Goal: Task Accomplishment & Management: Use online tool/utility

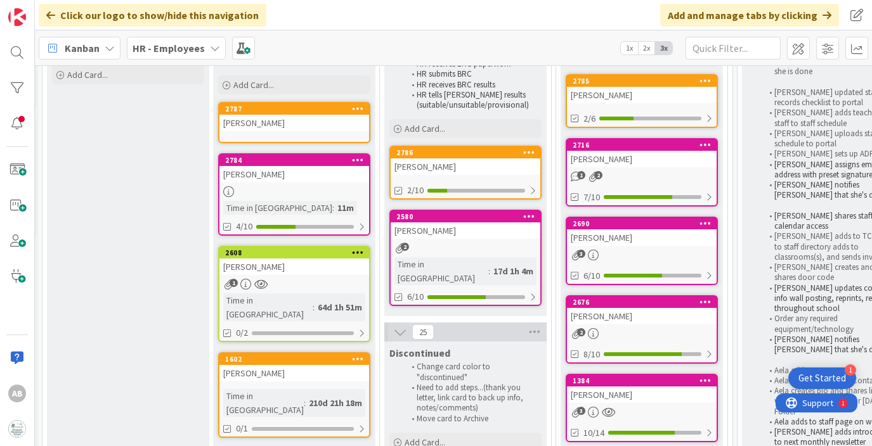
scroll to position [181, 330]
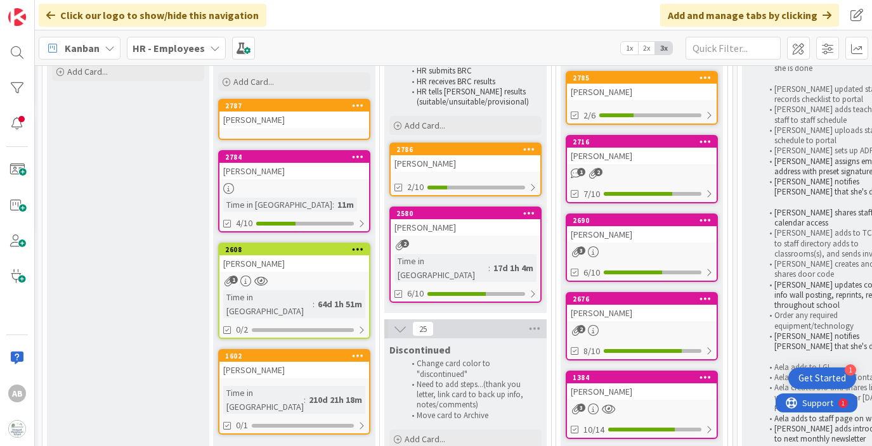
drag, startPoint x: 266, startPoint y: 190, endPoint x: 314, endPoint y: 14, distance: 182.1
click at [434, 176] on link "2786 [PERSON_NAME] 2/10" at bounding box center [465, 170] width 152 height 54
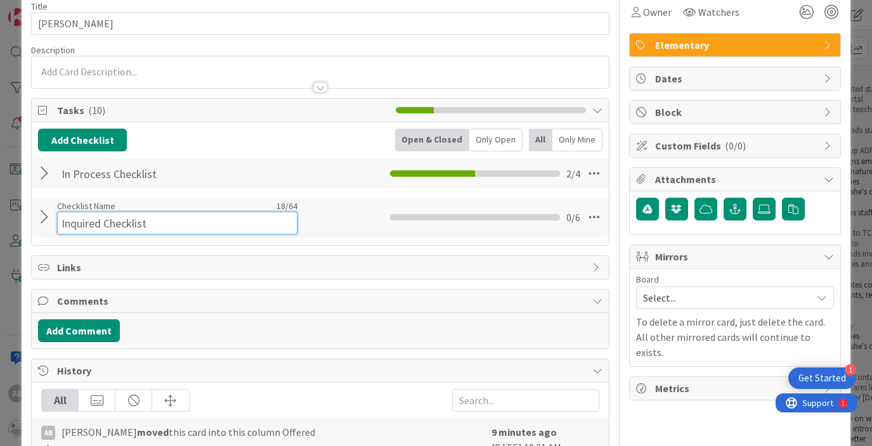
click at [115, 210] on div "Checklist Name 18 / 64 Inquired Checklist" at bounding box center [177, 217] width 240 height 34
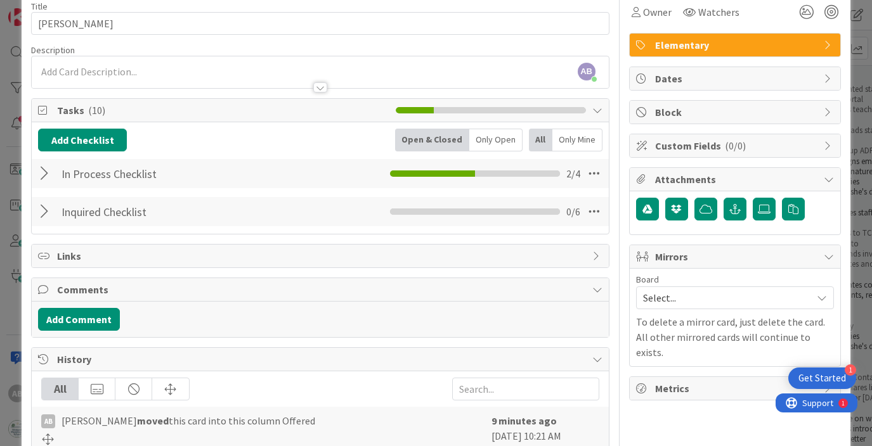
click at [49, 212] on div at bounding box center [46, 211] width 16 height 23
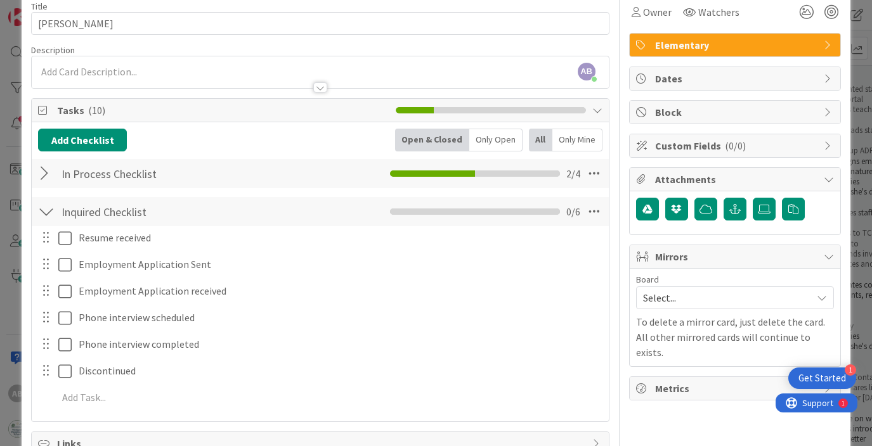
click at [44, 173] on div at bounding box center [46, 173] width 16 height 23
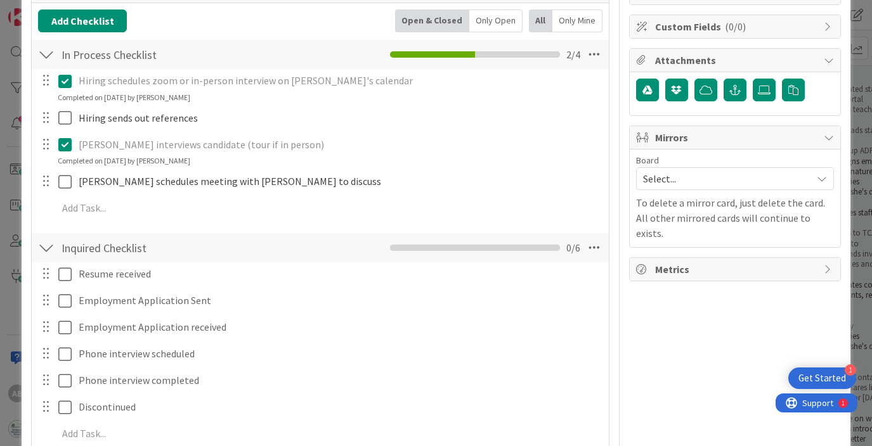
scroll to position [155, 0]
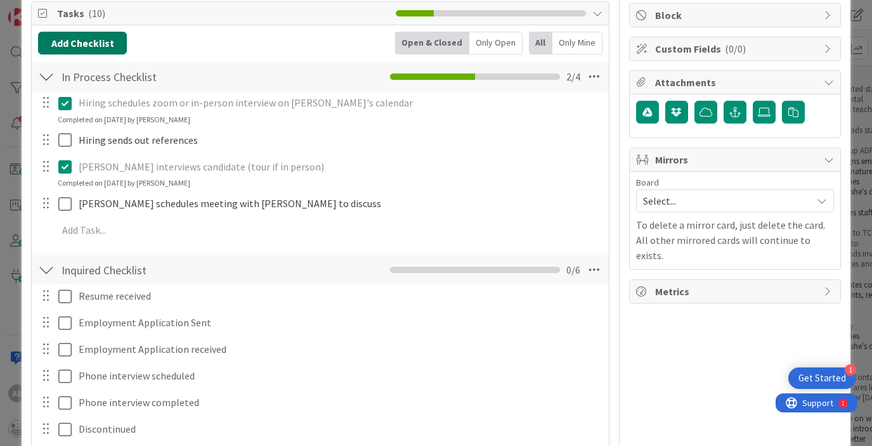
click at [92, 47] on button "Add Checklist" at bounding box center [82, 43] width 89 height 23
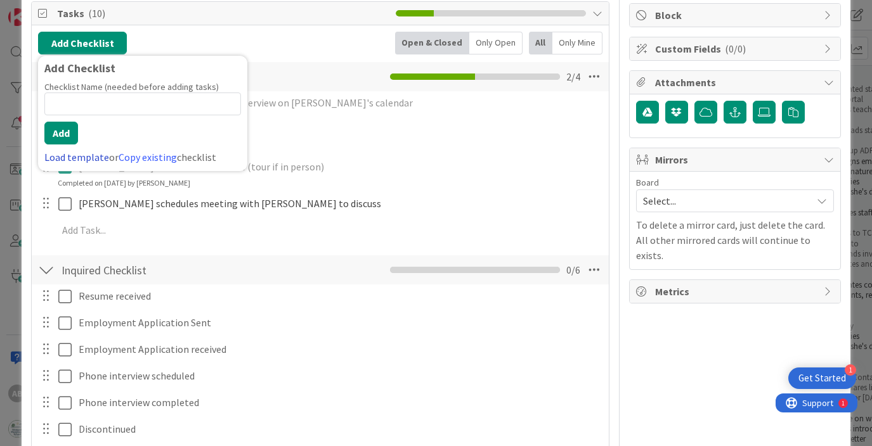
click at [78, 160] on link "Load template" at bounding box center [76, 157] width 65 height 13
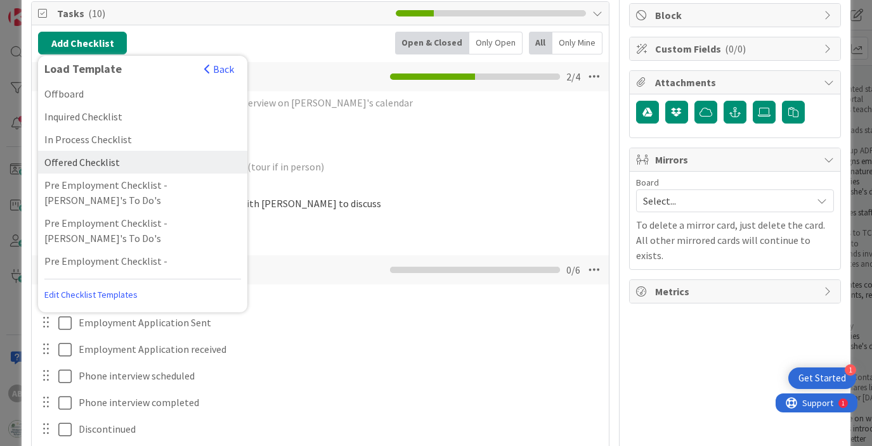
click at [101, 159] on div "Offered Checklist" at bounding box center [142, 162] width 209 height 23
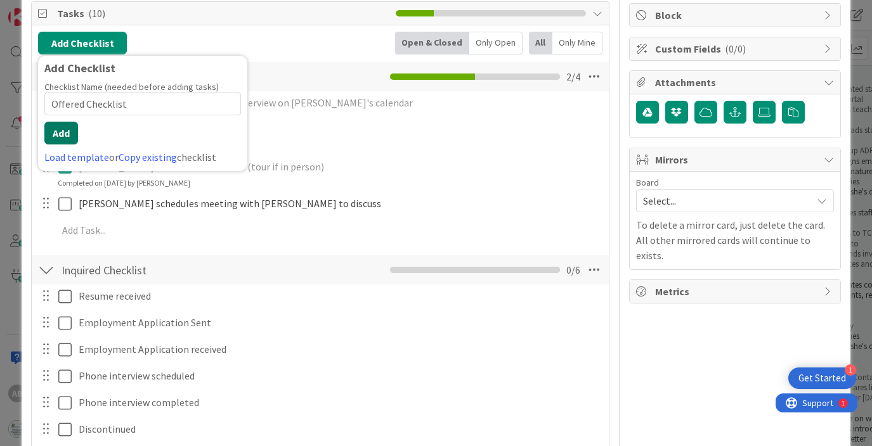
click at [68, 141] on button "Add" at bounding box center [61, 133] width 34 height 23
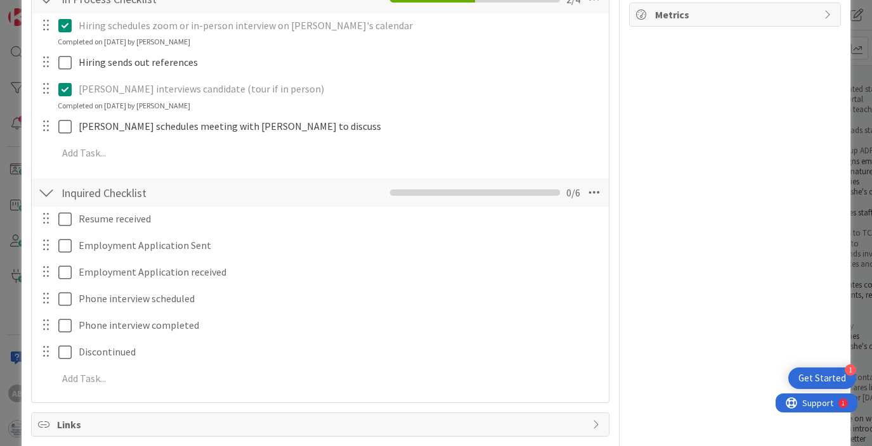
scroll to position [436, 0]
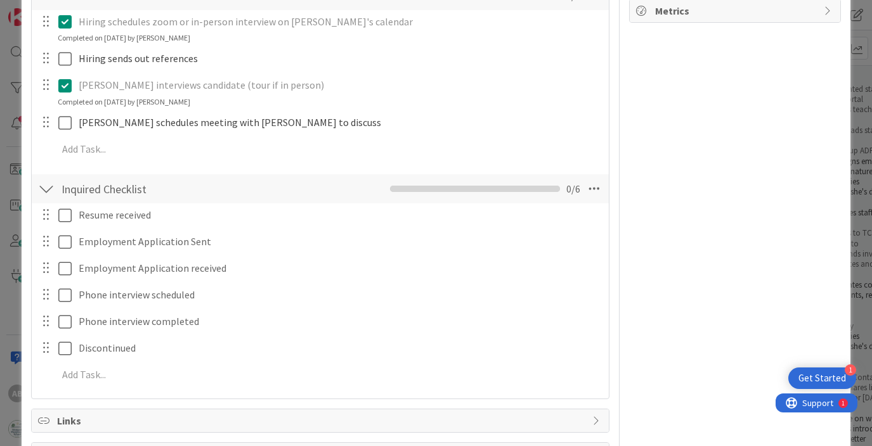
click at [44, 188] on div at bounding box center [46, 188] width 16 height 23
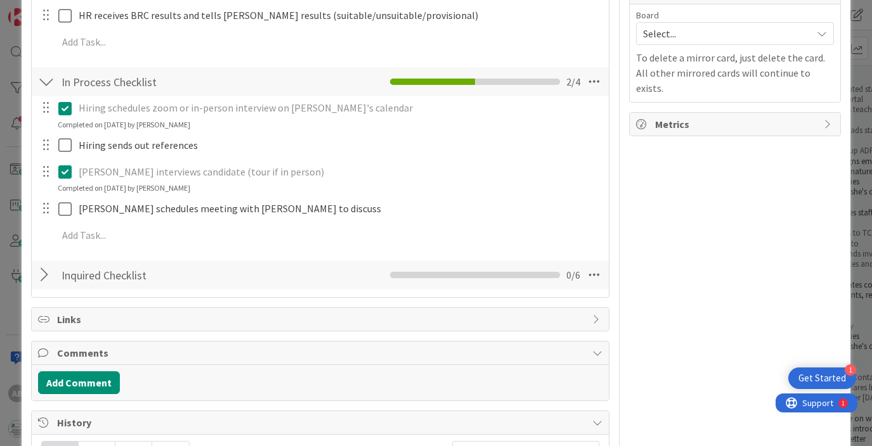
scroll to position [299, 0]
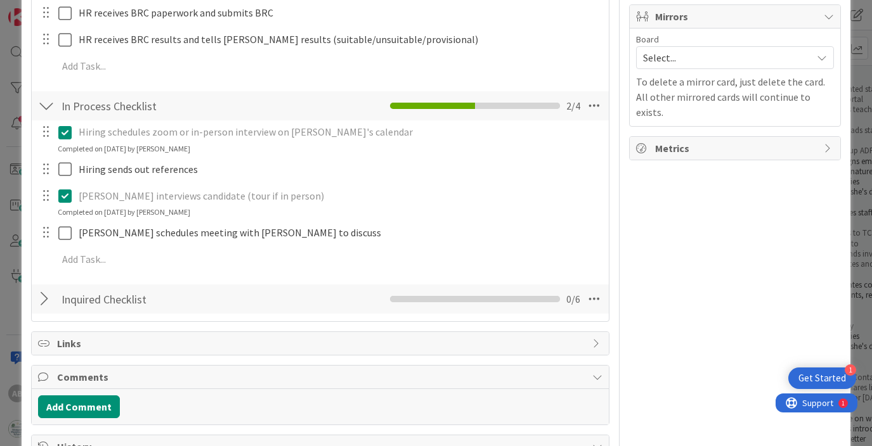
click at [49, 107] on div at bounding box center [46, 105] width 16 height 23
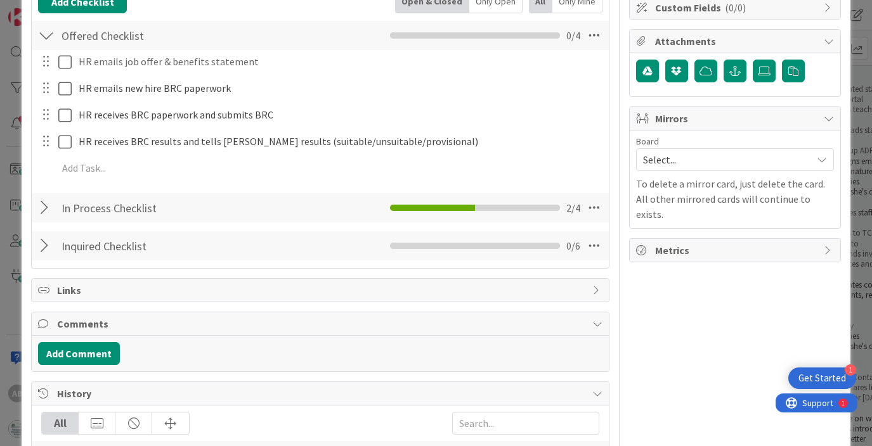
scroll to position [188, 0]
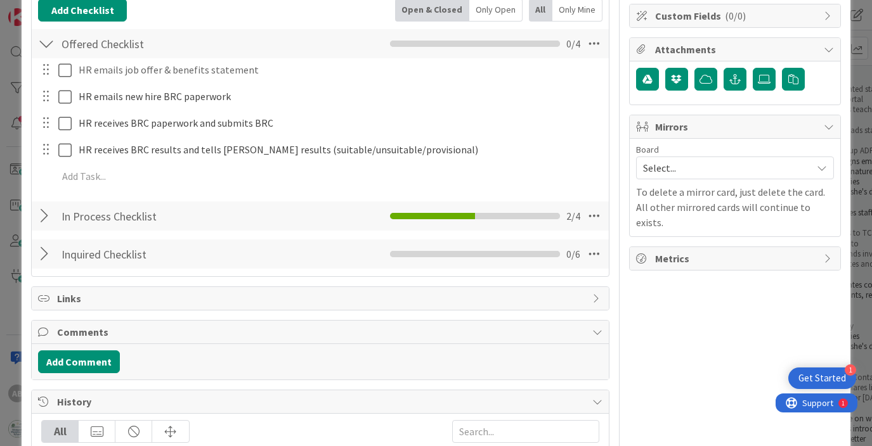
click at [51, 44] on div at bounding box center [46, 43] width 16 height 23
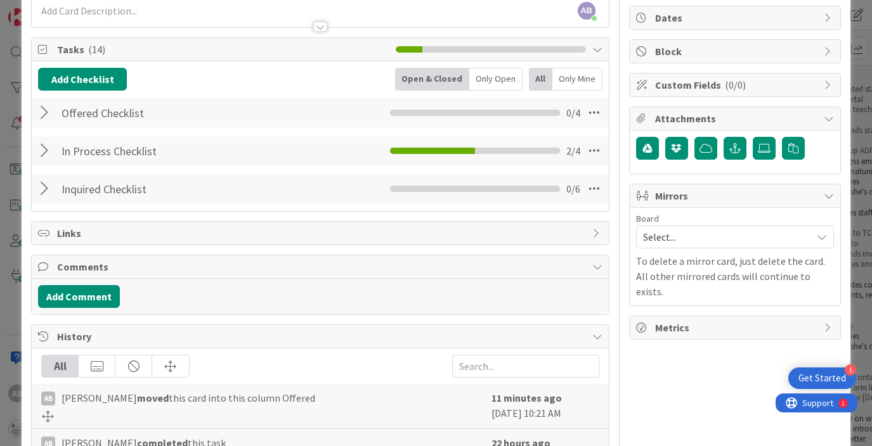
scroll to position [0, 0]
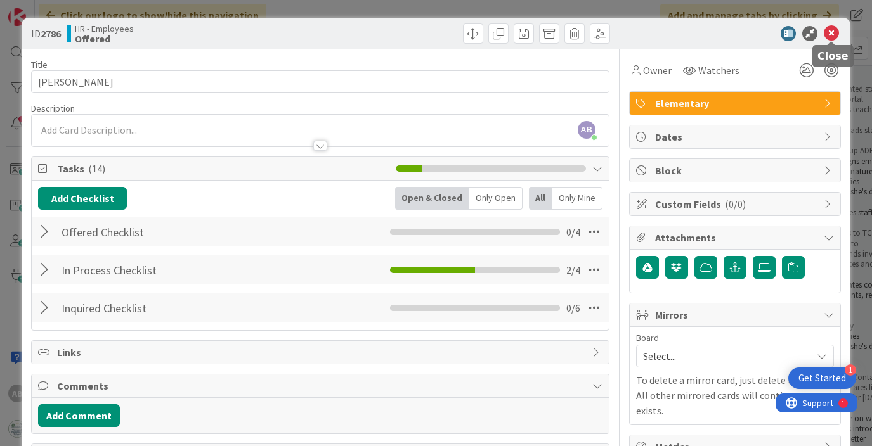
click at [834, 32] on icon at bounding box center [830, 33] width 15 height 15
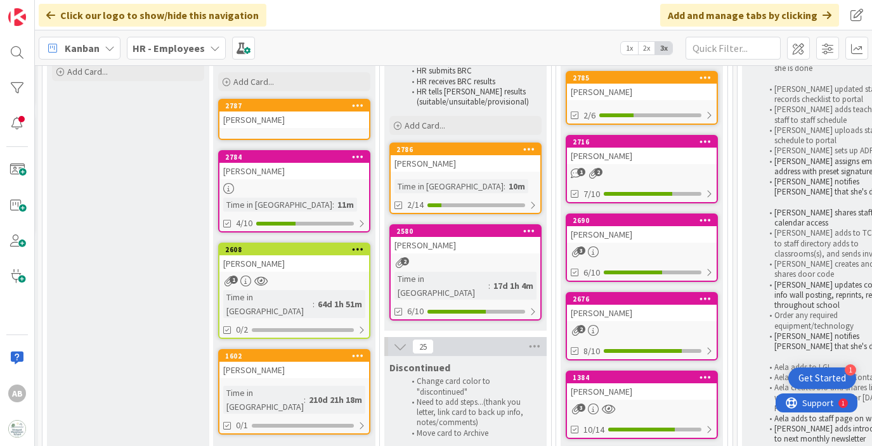
click at [448, 253] on div "[PERSON_NAME]" at bounding box center [465, 245] width 150 height 16
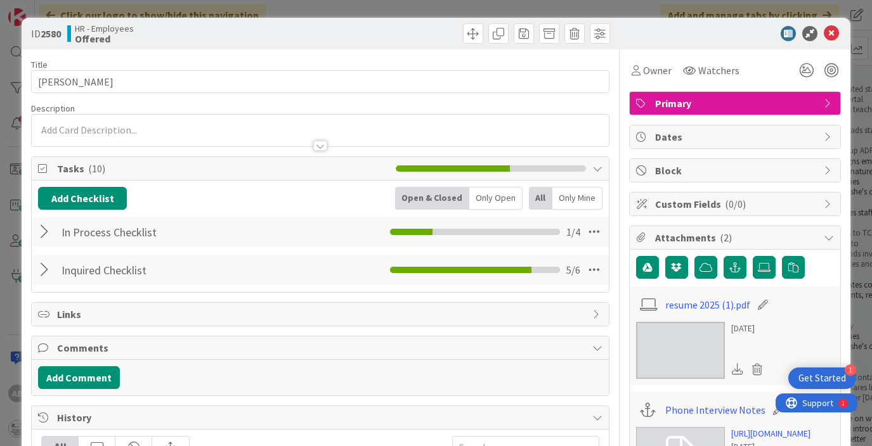
click at [47, 233] on div at bounding box center [46, 232] width 16 height 23
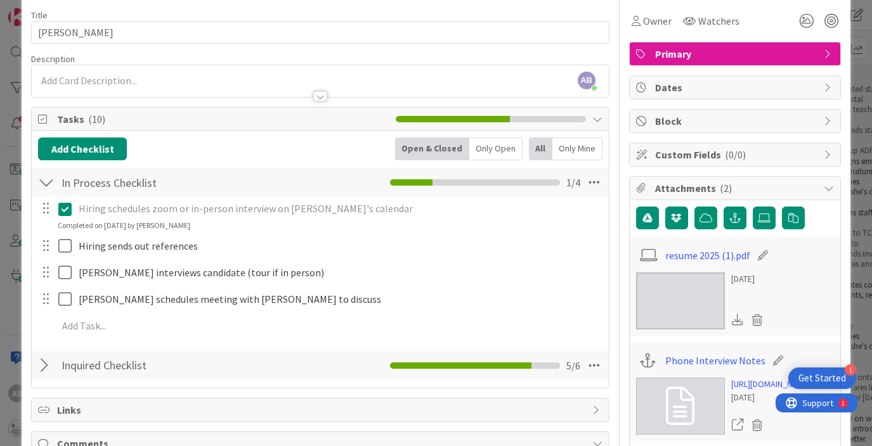
scroll to position [65, 0]
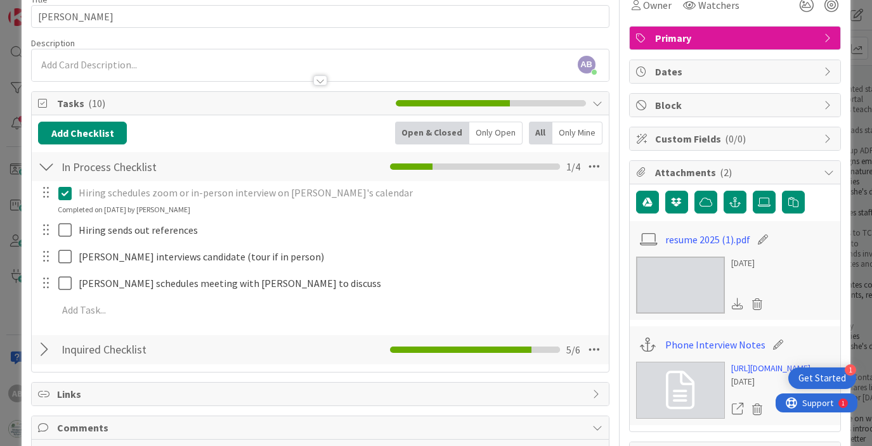
click at [46, 348] on div at bounding box center [46, 349] width 16 height 23
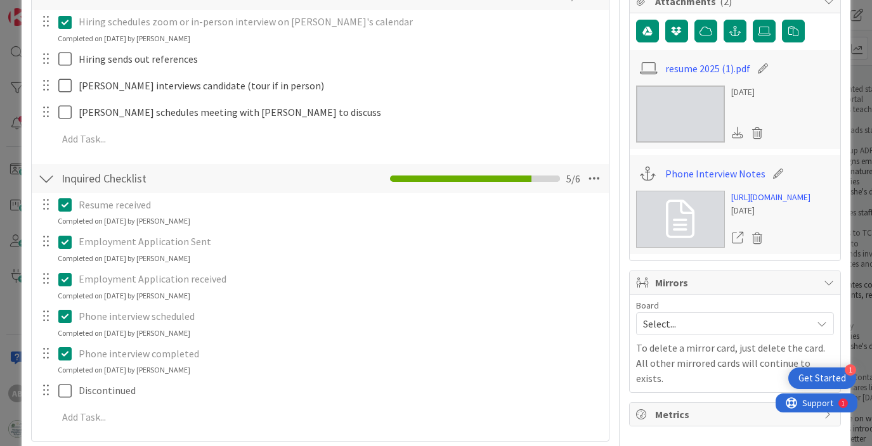
scroll to position [237, 0]
click at [48, 181] on div at bounding box center [46, 178] width 16 height 23
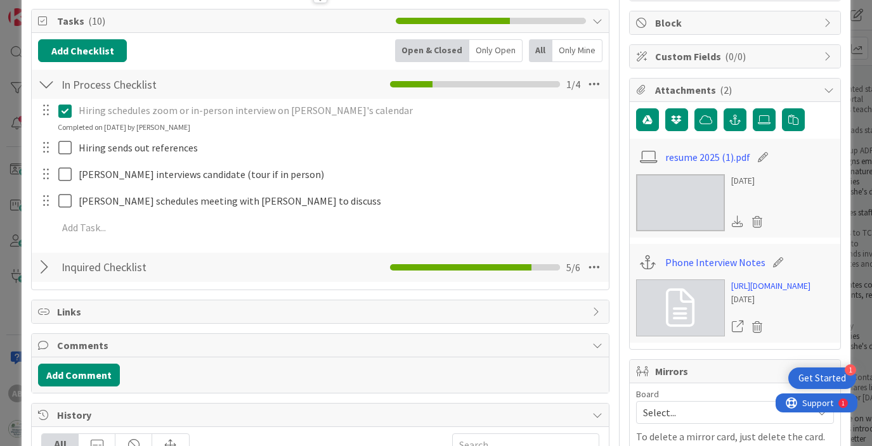
scroll to position [125, 0]
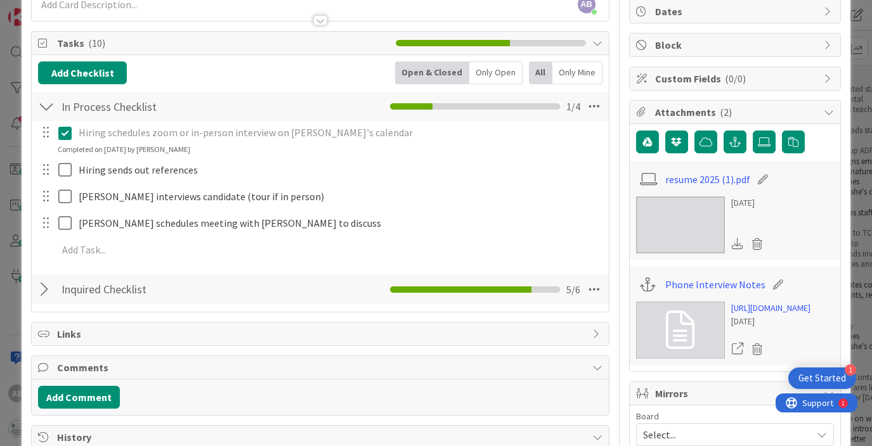
click at [51, 105] on div at bounding box center [46, 106] width 16 height 23
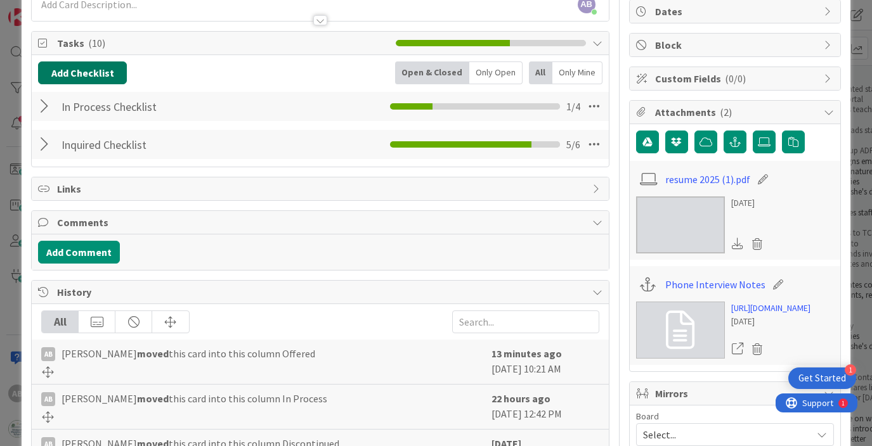
click at [80, 82] on button "Add Checklist" at bounding box center [82, 72] width 89 height 23
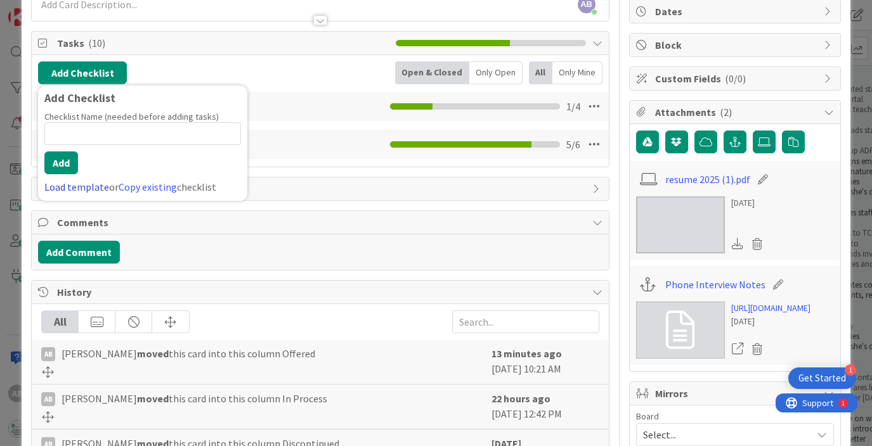
click at [74, 186] on link "Load template" at bounding box center [76, 187] width 65 height 13
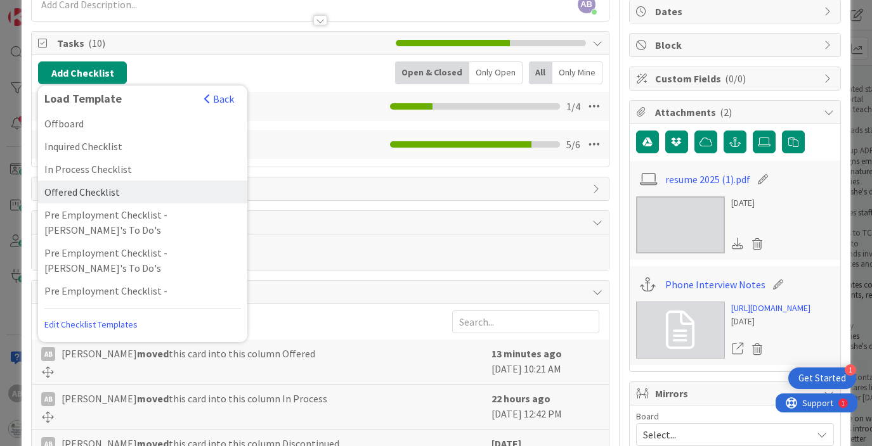
click at [98, 191] on div "Offered Checklist" at bounding box center [142, 192] width 209 height 23
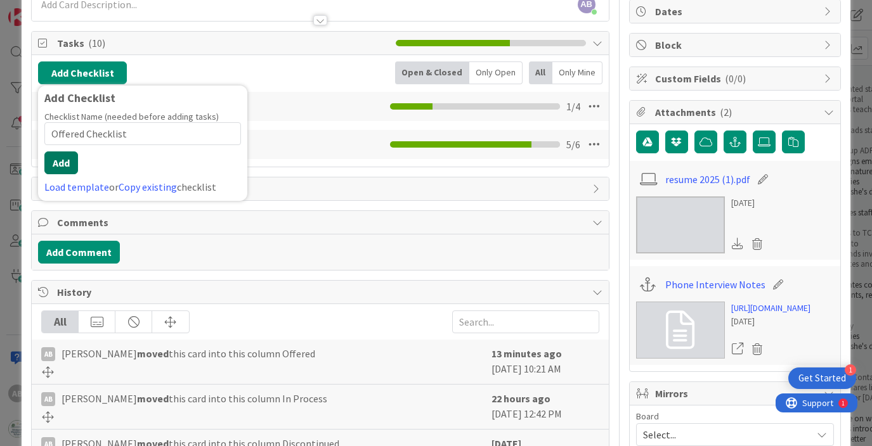
click at [62, 160] on button "Add" at bounding box center [61, 162] width 34 height 23
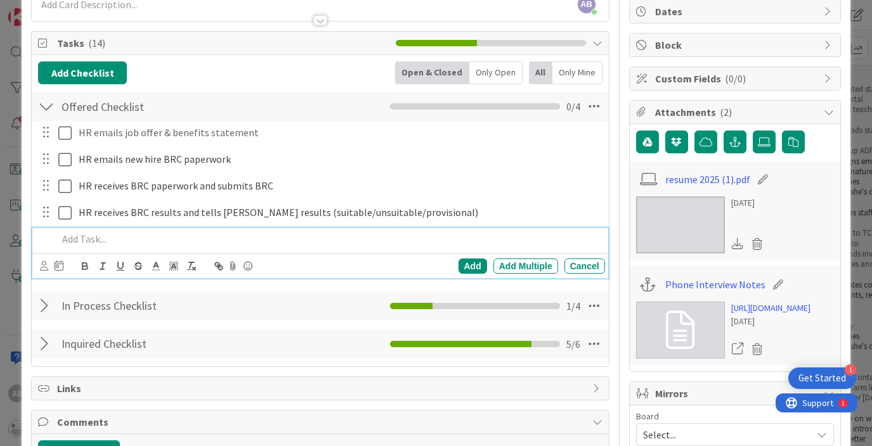
click at [49, 105] on div at bounding box center [46, 106] width 16 height 23
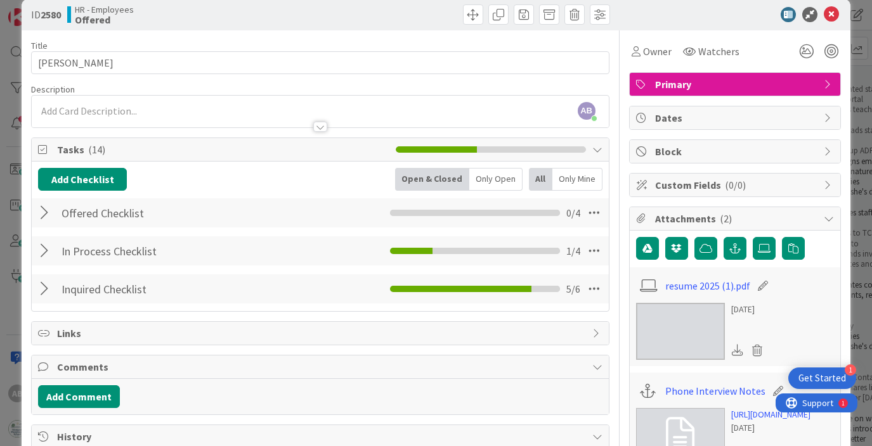
scroll to position [0, 0]
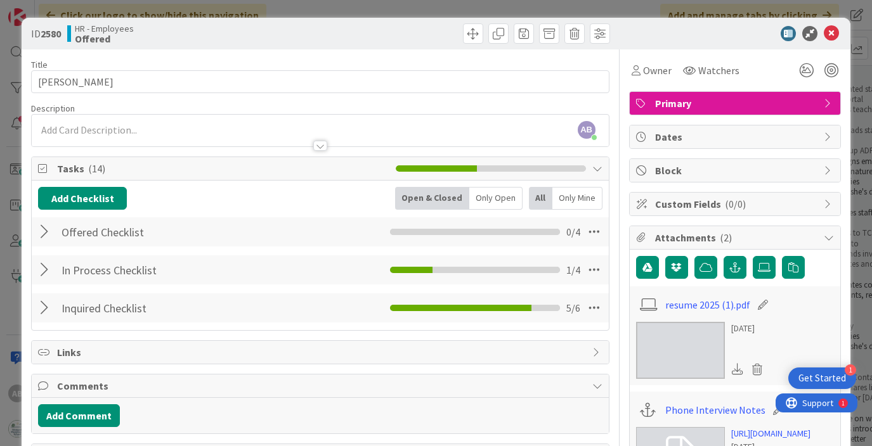
click at [34, 274] on div "In Process Checklist Checklist Name 20 / 64 In Process Checklist 1 / 4" at bounding box center [320, 269] width 576 height 29
click at [42, 271] on div at bounding box center [46, 270] width 16 height 23
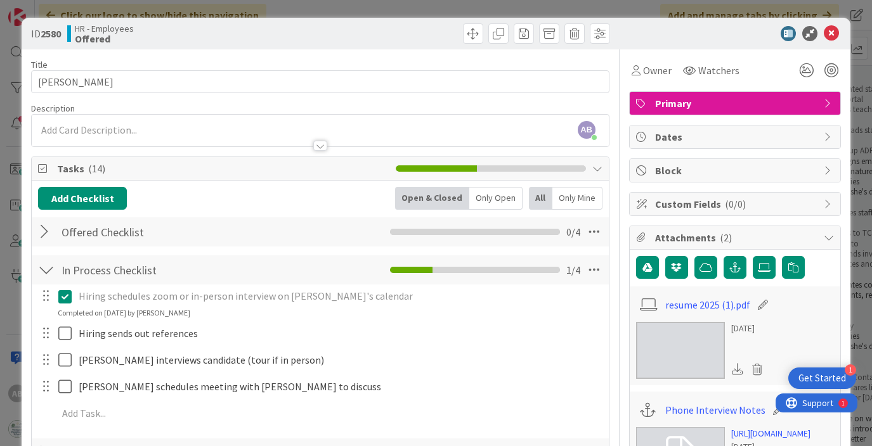
click at [46, 266] on div at bounding box center [46, 270] width 16 height 23
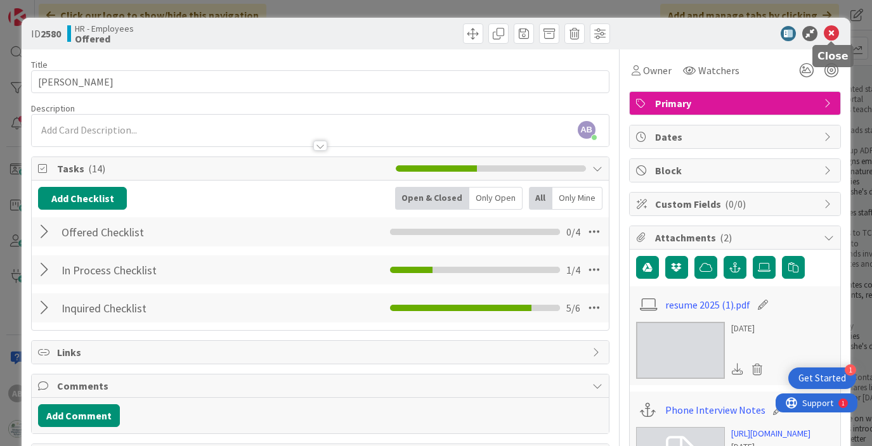
click at [832, 40] on icon at bounding box center [830, 33] width 15 height 15
